Goal: Task Accomplishment & Management: Complete application form

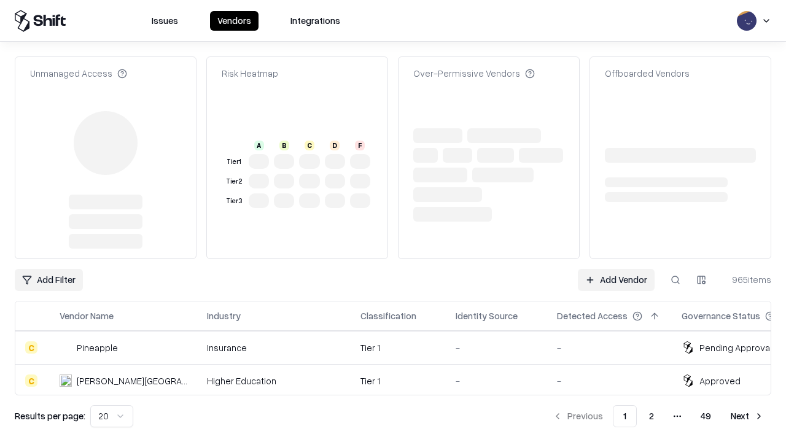
click at [616, 269] on link "Add Vendor" at bounding box center [616, 280] width 77 height 22
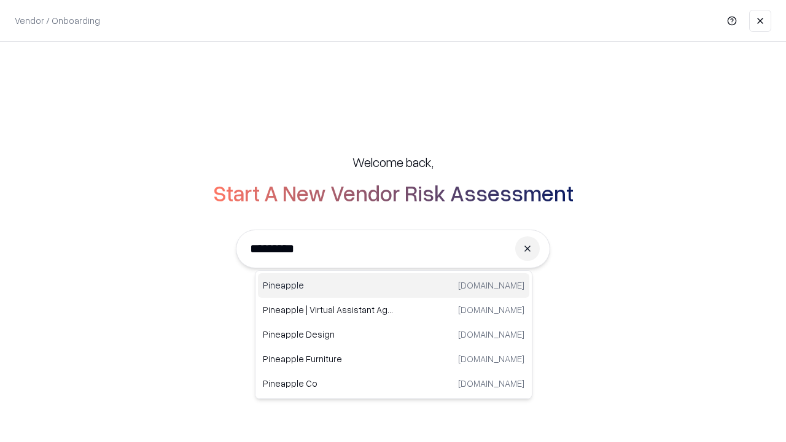
click at [393, 285] on div "Pineapple [DOMAIN_NAME]" at bounding box center [393, 285] width 271 height 25
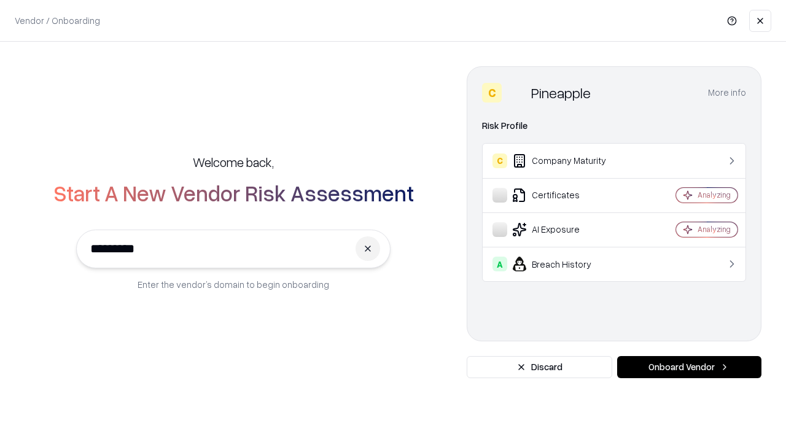
type input "*********"
click at [689, 367] on button "Onboard Vendor" at bounding box center [689, 367] width 144 height 22
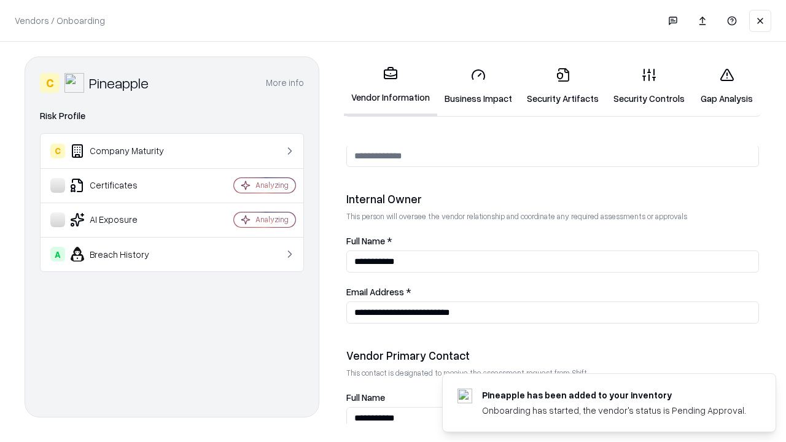
scroll to position [636, 0]
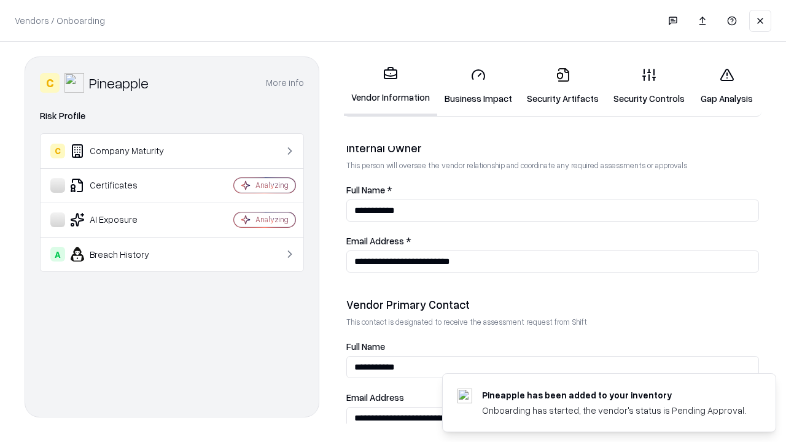
click at [478, 86] on link "Business Impact" at bounding box center [478, 86] width 82 height 57
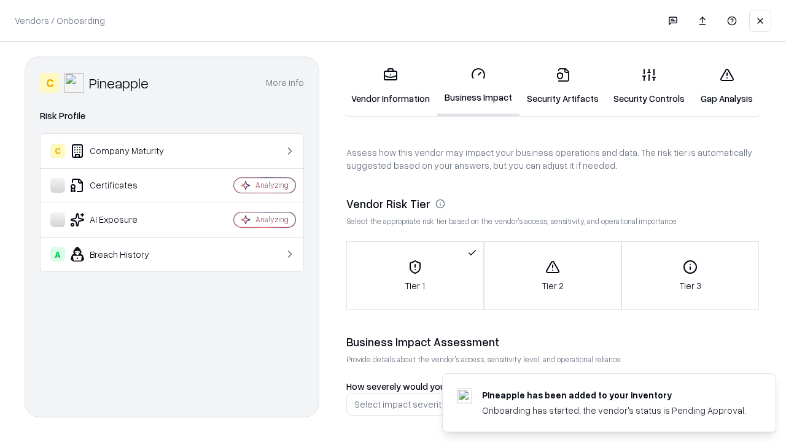
click at [562, 86] on link "Security Artifacts" at bounding box center [562, 86] width 87 height 57
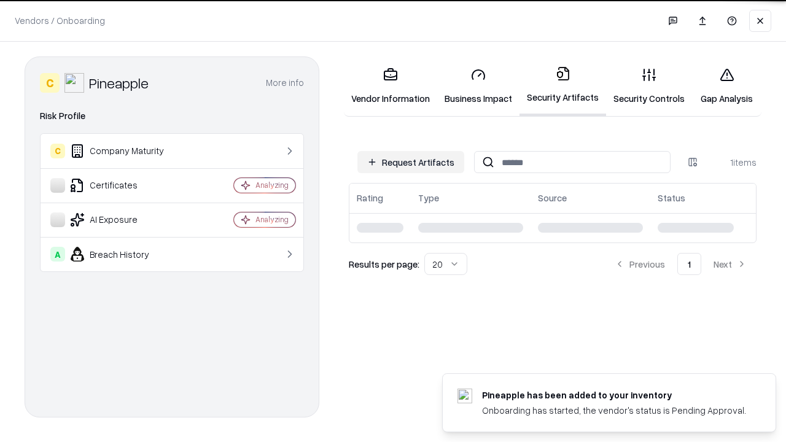
click at [411, 161] on button "Request Artifacts" at bounding box center [410, 162] width 107 height 22
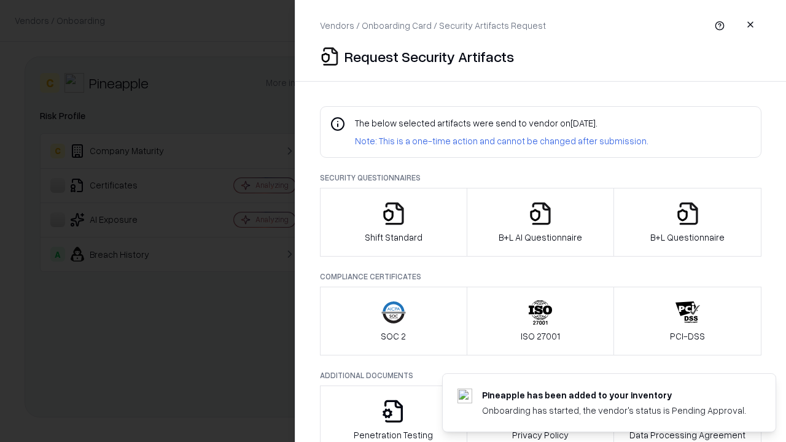
click at [393, 222] on icon "button" at bounding box center [393, 213] width 25 height 25
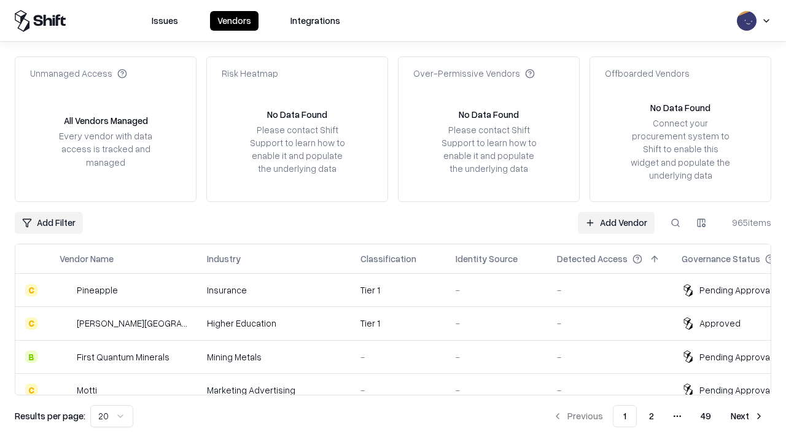
click at [616, 222] on link "Add Vendor" at bounding box center [616, 223] width 77 height 22
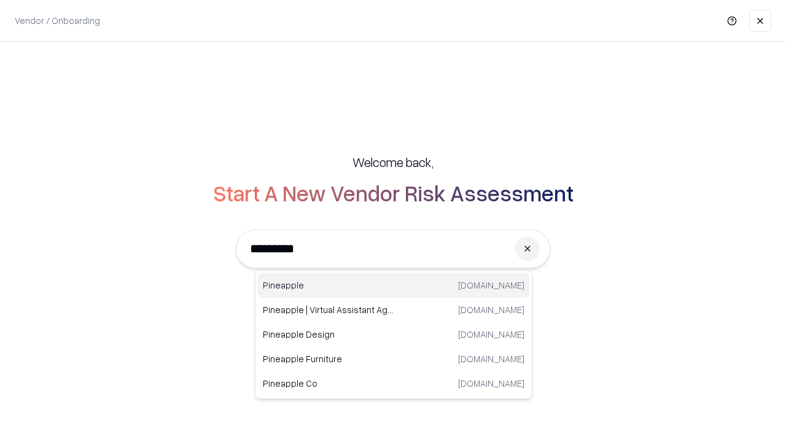
click at [393, 285] on div "Pineapple [DOMAIN_NAME]" at bounding box center [393, 285] width 271 height 25
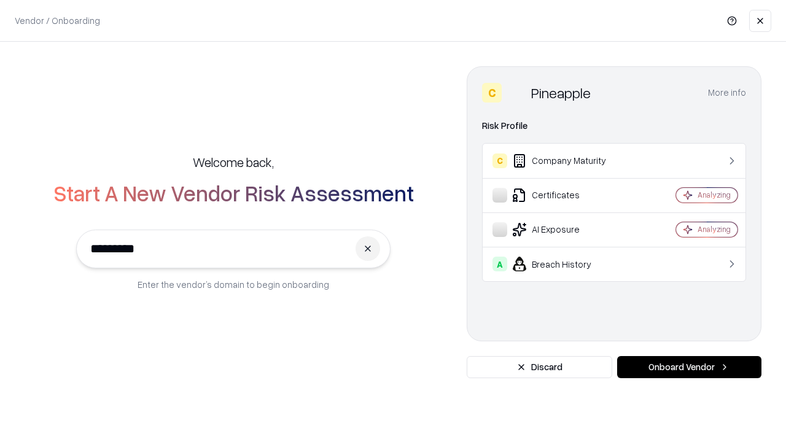
type input "*********"
click at [689, 367] on button "Onboard Vendor" at bounding box center [689, 367] width 144 height 22
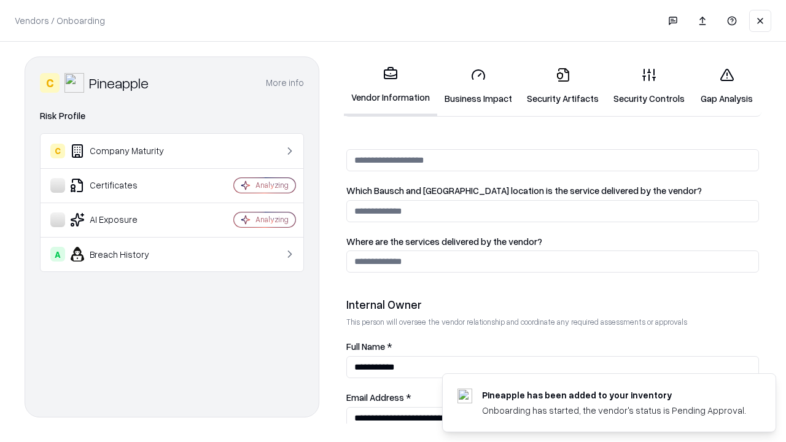
scroll to position [636, 0]
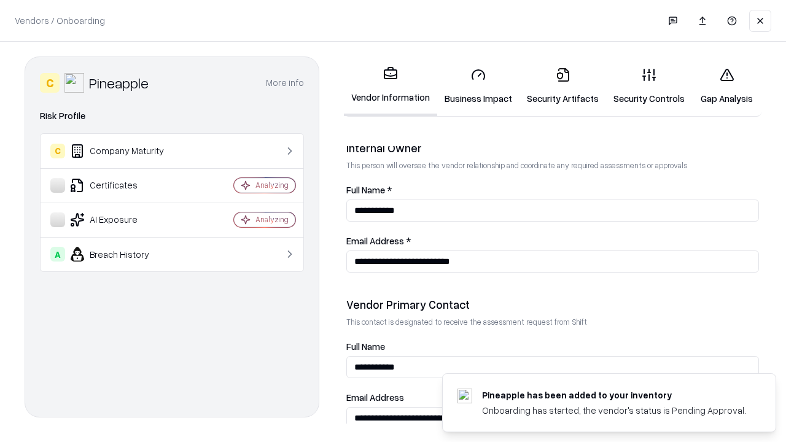
click at [726, 86] on link "Gap Analysis" at bounding box center [726, 86] width 69 height 57
